Goal: Transaction & Acquisition: Book appointment/travel/reservation

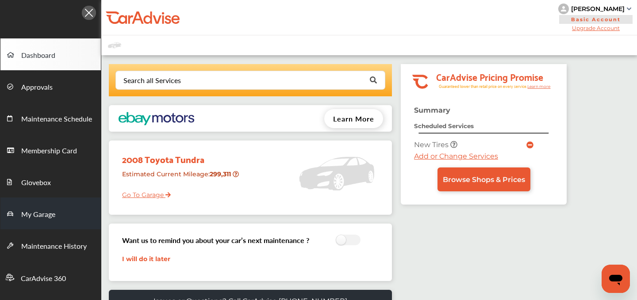
click at [42, 212] on span "My Garage" at bounding box center [38, 215] width 34 height 12
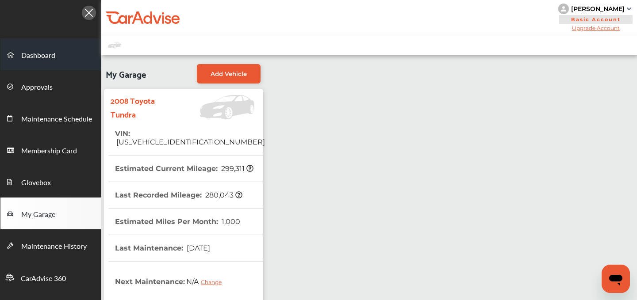
click at [36, 54] on span "Dashboard" at bounding box center [38, 56] width 34 height 12
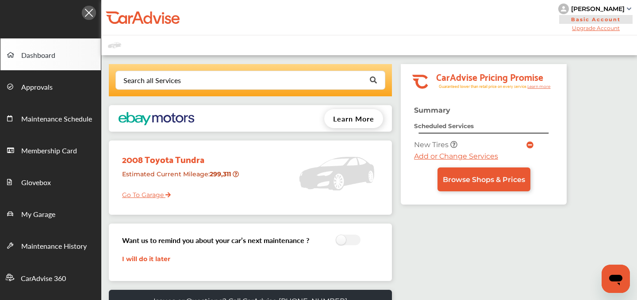
click at [531, 141] on span at bounding box center [530, 145] width 7 height 8
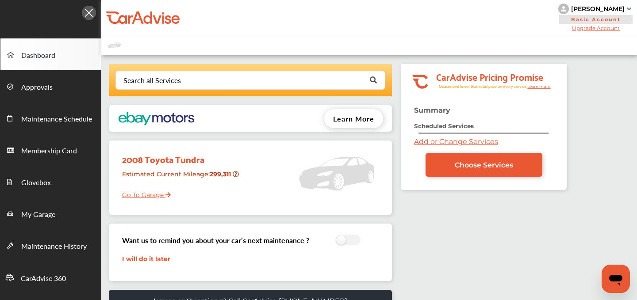
click at [437, 143] on link "Add or Change Services" at bounding box center [456, 142] width 84 height 8
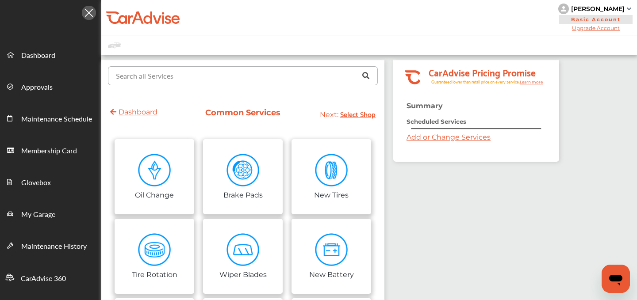
click at [207, 80] on input "text" at bounding box center [241, 75] width 264 height 17
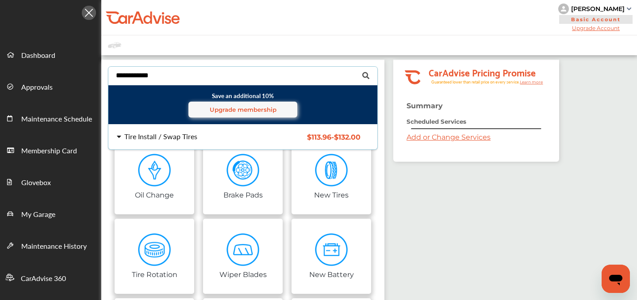
type input "**********"
click at [150, 137] on div "Tire Install / Swap Tires" at bounding box center [160, 136] width 73 height 7
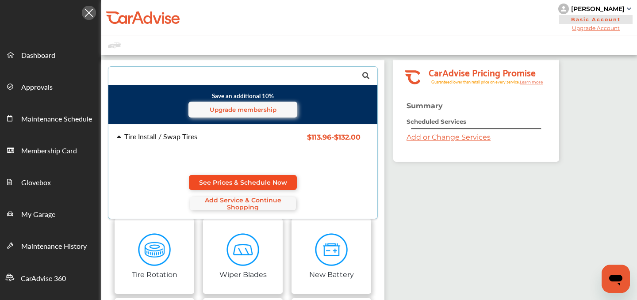
click at [236, 184] on span "See Prices & Schedule Now" at bounding box center [243, 182] width 88 height 7
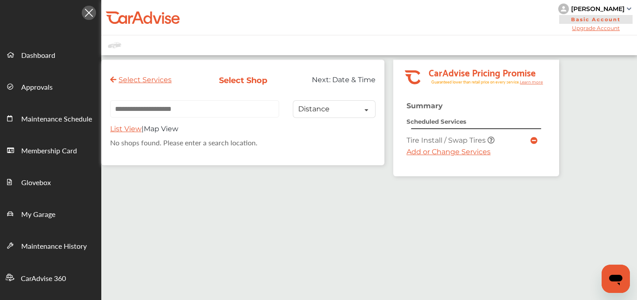
click at [420, 152] on link "Add or Change Services" at bounding box center [449, 152] width 84 height 8
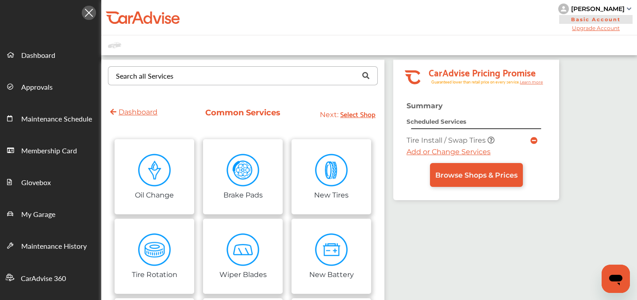
click at [161, 78] on div "Search all Services" at bounding box center [145, 76] width 58 height 7
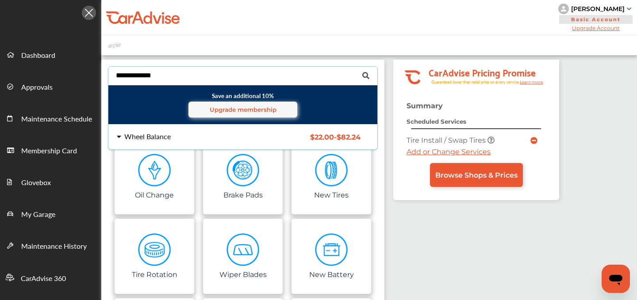
type input "**********"
click at [156, 140] on div "Wheel Balance" at bounding box center [147, 136] width 46 height 7
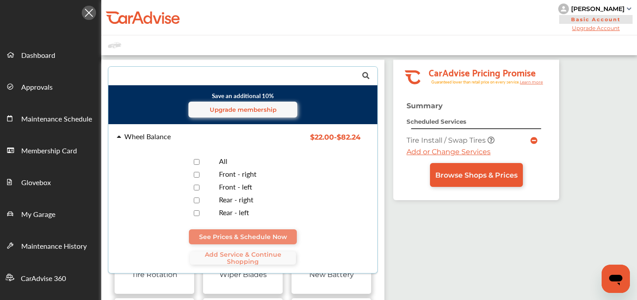
click at [216, 159] on div "All" at bounding box center [260, 162] width 97 height 8
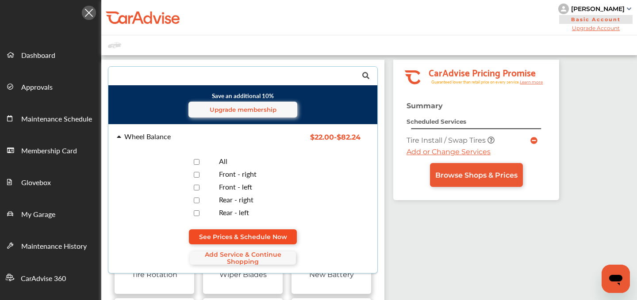
click at [248, 240] on link "See Prices & Schedule Now" at bounding box center [243, 237] width 108 height 15
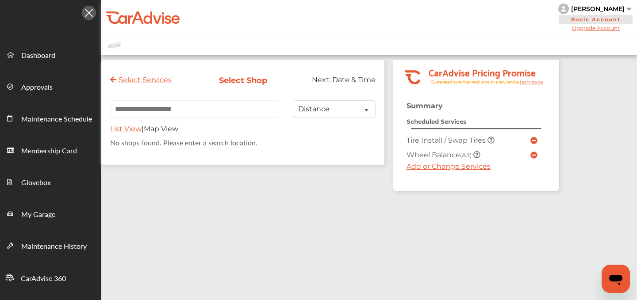
click at [435, 167] on link "Add or Change Services" at bounding box center [449, 166] width 84 height 8
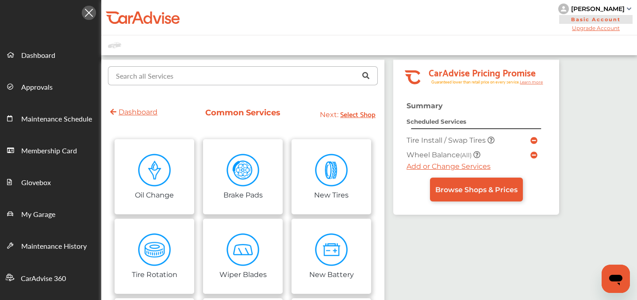
click at [239, 72] on input "text" at bounding box center [241, 75] width 264 height 17
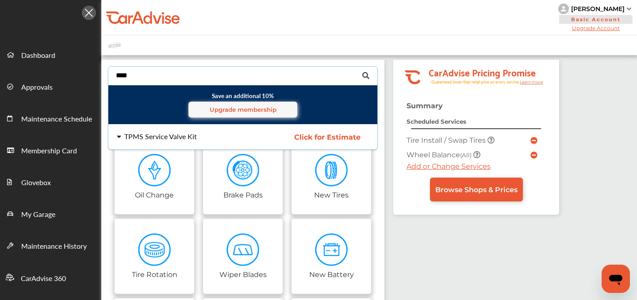
type input "****"
click at [144, 133] on div "TPMS Service Valve Kit" at bounding box center [160, 136] width 73 height 7
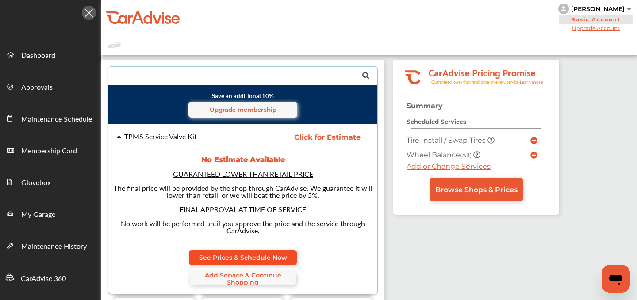
click at [266, 256] on span "See Prices & Schedule Now" at bounding box center [243, 257] width 88 height 7
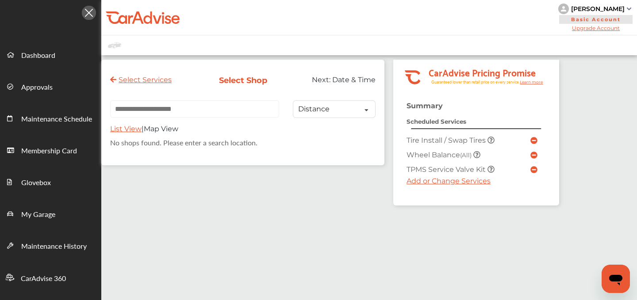
click at [193, 115] on input "text" at bounding box center [194, 108] width 169 height 17
paste input "**********"
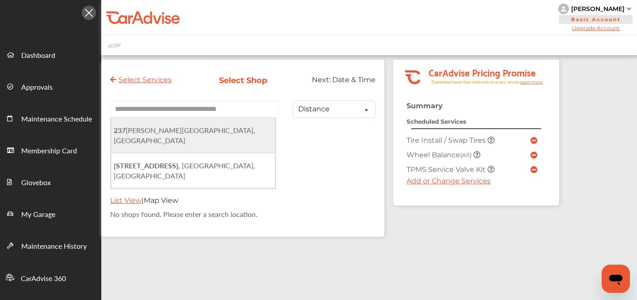
click at [209, 132] on span "[STREET_ADDRESS][PERSON_NAME]" at bounding box center [185, 135] width 142 height 20
type input "**********"
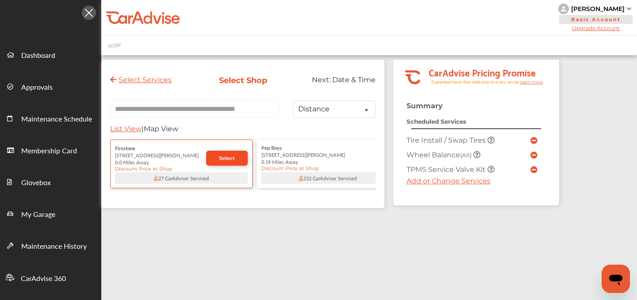
click at [219, 161] on span "Select" at bounding box center [227, 158] width 16 height 6
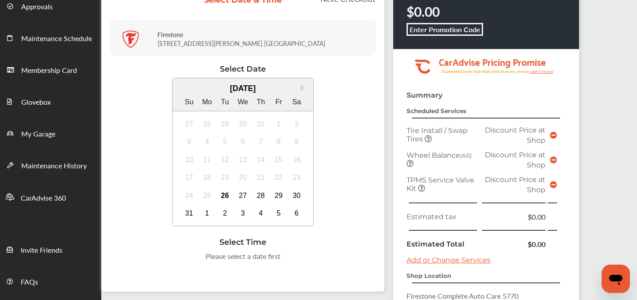
scroll to position [87, 0]
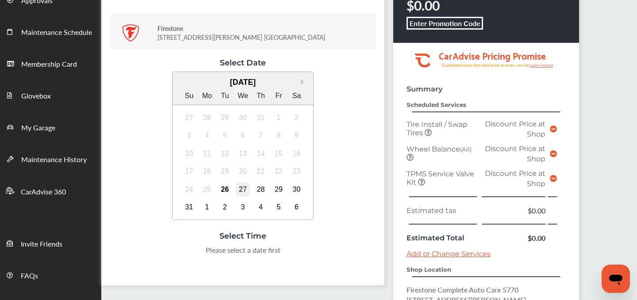
click at [240, 188] on div "27" at bounding box center [243, 190] width 14 height 14
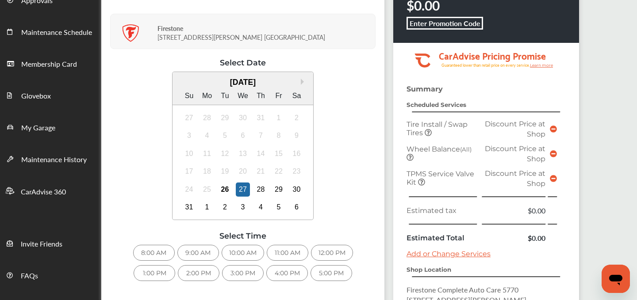
click at [158, 252] on div "8:00 AM" at bounding box center [154, 253] width 42 height 16
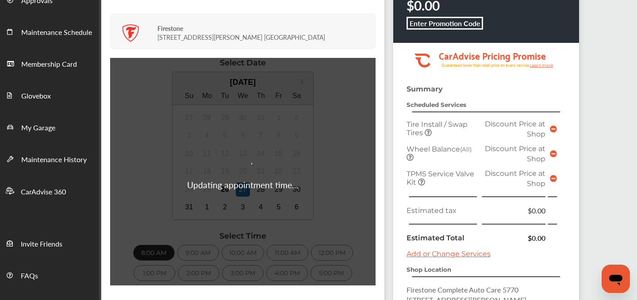
scroll to position [166, 0]
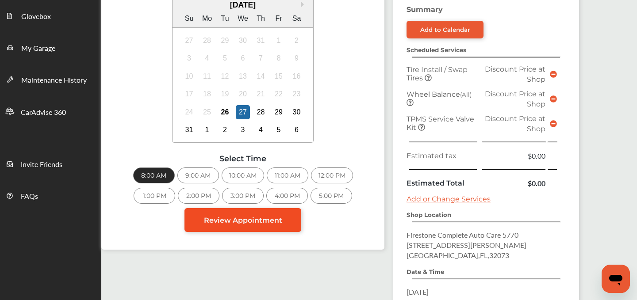
click at [250, 219] on span "Review Appointment" at bounding box center [243, 220] width 78 height 8
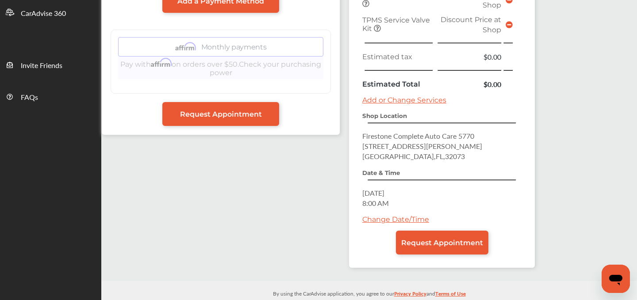
scroll to position [278, 0]
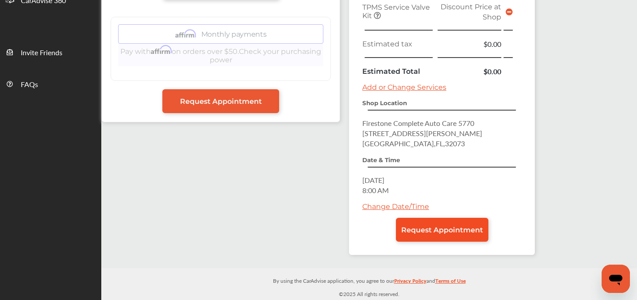
click at [444, 224] on link "Request Appointment" at bounding box center [442, 230] width 92 height 24
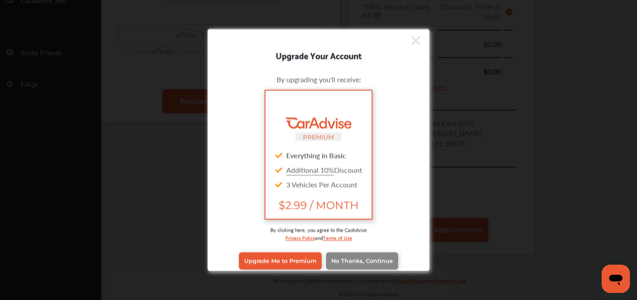
click at [353, 265] on span "No Thanks, Continue" at bounding box center [362, 261] width 62 height 7
